Goal: Information Seeking & Learning: Learn about a topic

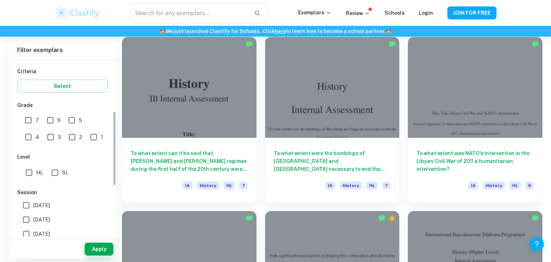
scroll to position [118, 0]
click at [28, 120] on input "7" at bounding box center [28, 121] width 14 height 14
checkbox input "true"
click at [52, 122] on input "6" at bounding box center [50, 121] width 14 height 14
checkbox input "true"
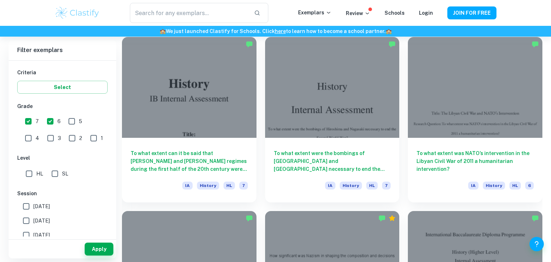
click at [72, 119] on input "5" at bounding box center [72, 121] width 14 height 14
checkbox input "true"
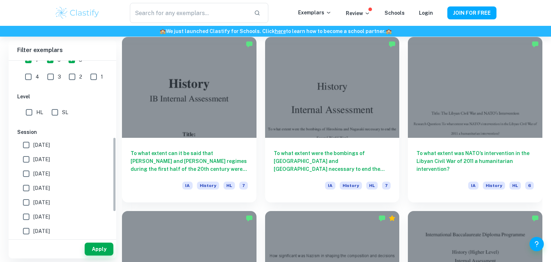
scroll to position [181, 0]
click at [28, 112] on input "HL" at bounding box center [29, 111] width 14 height 14
checkbox input "true"
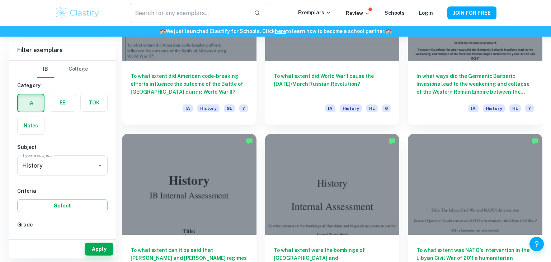
scroll to position [807, 0]
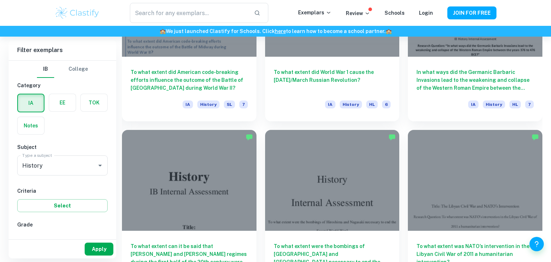
click at [98, 248] on button "Apply" at bounding box center [99, 248] width 29 height 13
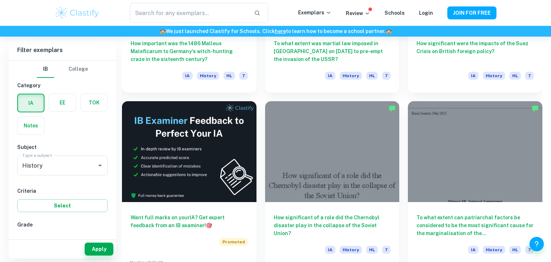
scroll to position [1187, 0]
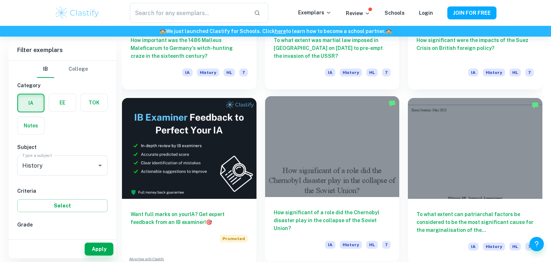
click at [302, 210] on h6 "How significant of a role did the Chernobyl disaster play in the collapse of th…" at bounding box center [331, 220] width 117 height 24
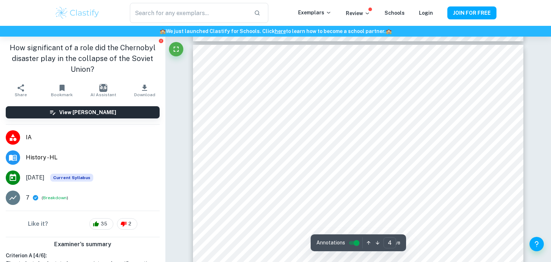
scroll to position [1515, 0]
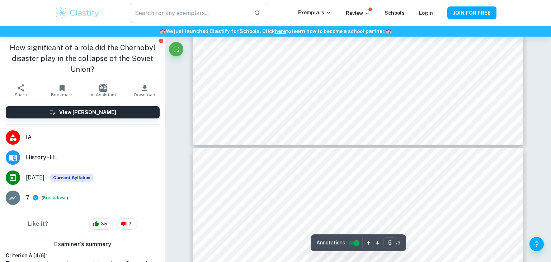
type input "6"
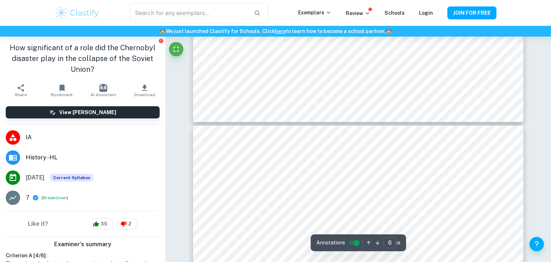
scroll to position [2374, 0]
